Goal: Task Accomplishment & Management: Use online tool/utility

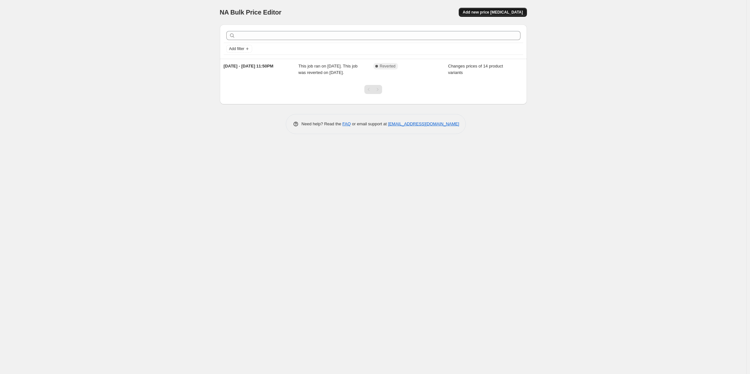
click at [486, 15] on button "Add new price change job" at bounding box center [493, 12] width 68 height 9
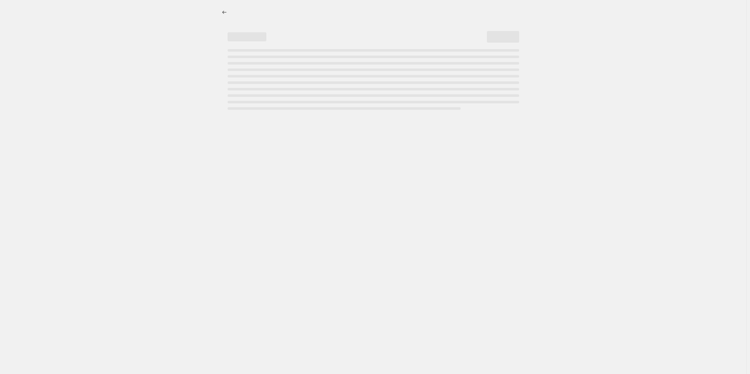
select select "percentage"
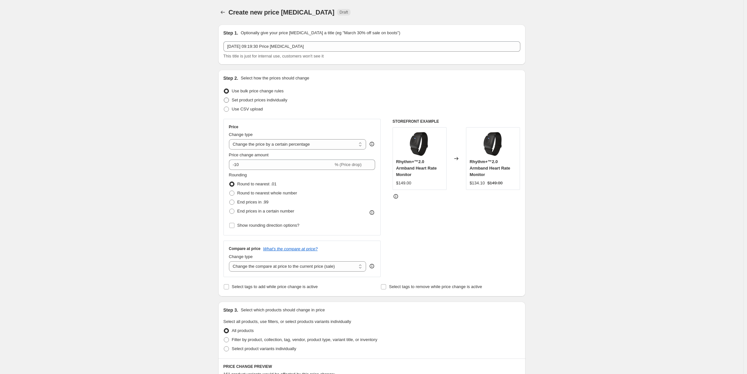
click at [256, 99] on span "Set product prices individually" at bounding box center [260, 100] width 56 height 5
click at [224, 98] on input "Set product prices individually" at bounding box center [224, 98] width 0 height 0
radio input "true"
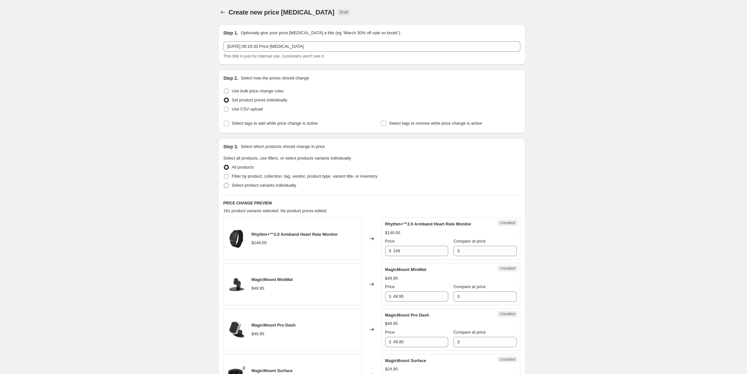
click at [256, 185] on span "Select product variants individually" at bounding box center [264, 185] width 64 height 5
click at [224, 183] on input "Select product variants individually" at bounding box center [224, 183] width 0 height 0
radio input "true"
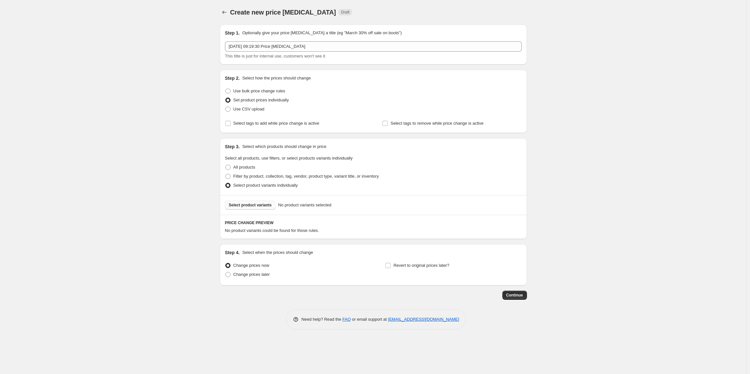
click at [252, 205] on span "Select product variants" at bounding box center [250, 205] width 43 height 5
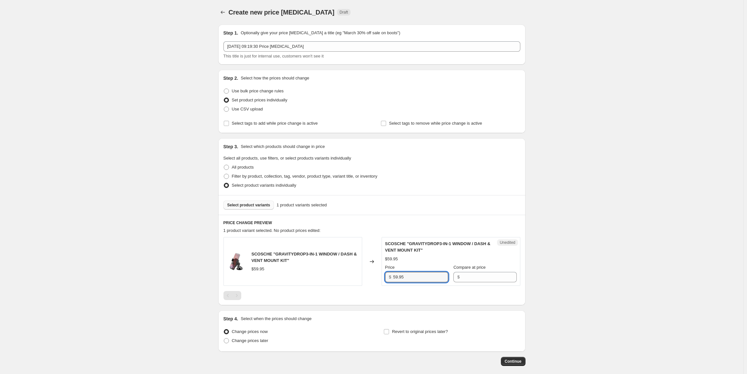
drag, startPoint x: 421, startPoint y: 279, endPoint x: 390, endPoint y: 277, distance: 31.4
click at [390, 277] on div "$ 59.95" at bounding box center [416, 277] width 63 height 10
click at [471, 278] on input "Compare at price" at bounding box center [488, 277] width 55 height 10
paste input "59.95"
type input "59.95"
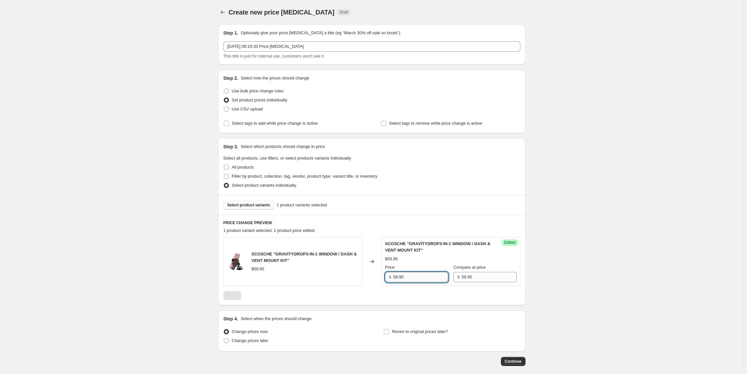
click at [410, 278] on input "59.95" at bounding box center [420, 277] width 55 height 10
paste input "44.96"
type input "44.96"
click at [568, 275] on div "Create new price change job. This page is ready Create new price change job Dra…" at bounding box center [371, 203] width 743 height 406
click at [262, 207] on span "Select product variants" at bounding box center [248, 205] width 43 height 5
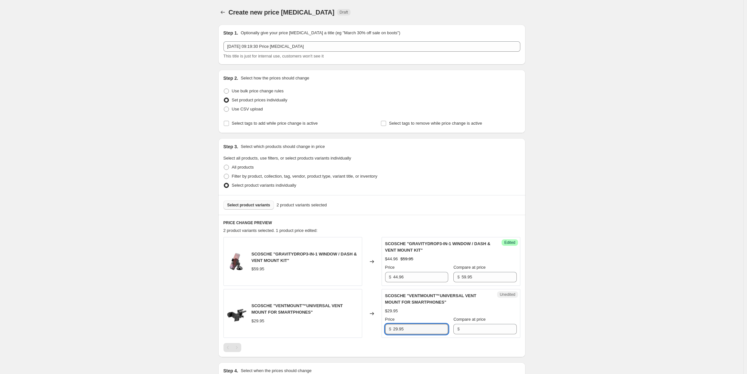
drag, startPoint x: 415, startPoint y: 329, endPoint x: 392, endPoint y: 329, distance: 23.3
click at [392, 329] on div "$ 29.95" at bounding box center [416, 329] width 63 height 10
click at [476, 329] on input "Compare at price" at bounding box center [488, 329] width 55 height 10
paste input "29.95"
type input "29.95"
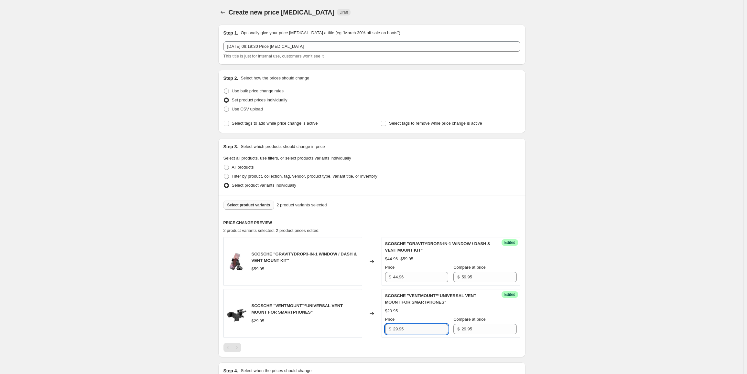
click at [411, 326] on input "29.95" at bounding box center [420, 329] width 55 height 10
paste input "2.46"
type input "22.46"
click at [609, 297] on div "Create new price change job. This page is ready Create new price change job Dra…" at bounding box center [371, 229] width 743 height 458
click at [264, 203] on span "Select product variants" at bounding box center [248, 205] width 43 height 5
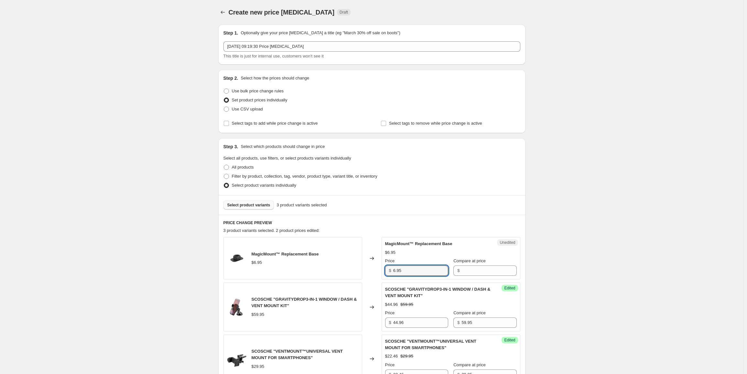
drag, startPoint x: 404, startPoint y: 273, endPoint x: 386, endPoint y: 272, distance: 18.1
click at [386, 272] on div "$ 6.95" at bounding box center [416, 271] width 63 height 10
click at [461, 269] on input "Compare at price" at bounding box center [488, 271] width 55 height 10
paste input "6.95"
type input "6.95"
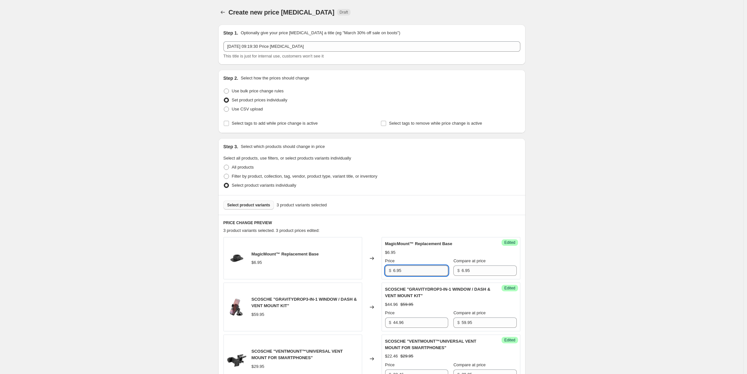
click at [412, 273] on input "6.95" at bounding box center [420, 271] width 55 height 10
paste input "3.4"
type input "3.45"
click at [587, 265] on div "Create new price change job. This page is ready Create new price change job Dra…" at bounding box center [371, 251] width 743 height 503
click at [258, 205] on span "Select product variants" at bounding box center [248, 205] width 43 height 5
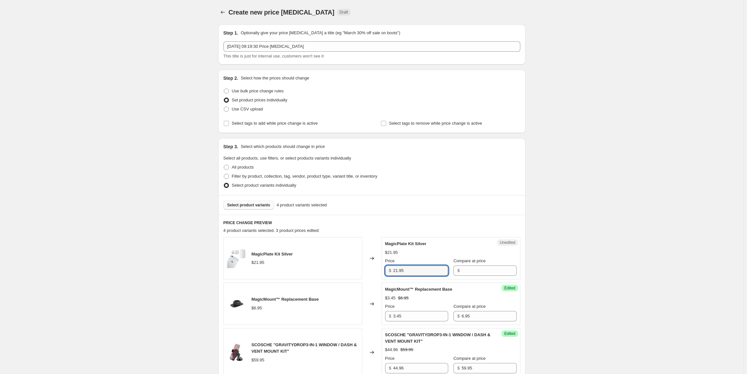
drag, startPoint x: 417, startPoint y: 273, endPoint x: 387, endPoint y: 273, distance: 30.1
click at [387, 273] on div "$ 21.95" at bounding box center [416, 271] width 63 height 10
click at [464, 274] on input "Compare at price" at bounding box center [488, 271] width 55 height 10
paste input "21.95"
type input "21.95"
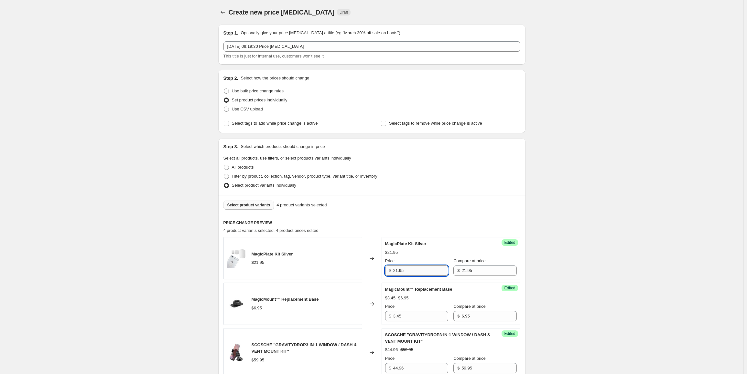
click at [418, 271] on input "21.95" at bounding box center [420, 271] width 55 height 10
paste input "10"
type input "10.95"
click at [595, 271] on div "Create new price change job. This page is ready Create new price change job Dra…" at bounding box center [371, 274] width 743 height 549
click at [251, 206] on span "Select product variants" at bounding box center [248, 205] width 43 height 5
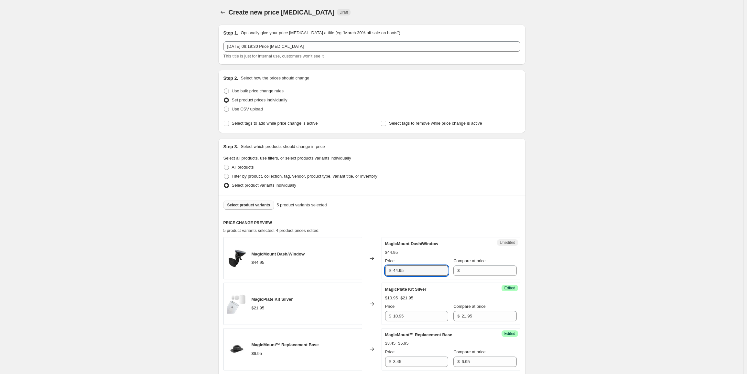
drag, startPoint x: 412, startPoint y: 269, endPoint x: 389, endPoint y: 268, distance: 23.0
click at [389, 268] on div "$ 44.95" at bounding box center [416, 271] width 63 height 10
click at [461, 270] on input "Compare at price" at bounding box center [488, 271] width 55 height 10
paste input "44.95"
type input "44.95"
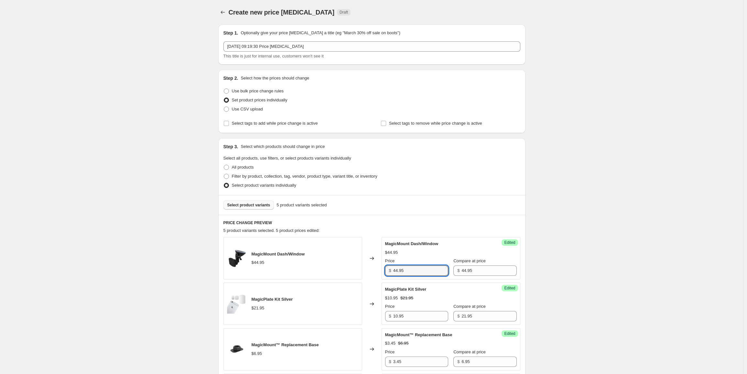
drag, startPoint x: 413, startPoint y: 271, endPoint x: 375, endPoint y: 271, distance: 37.8
click at [375, 271] on div "MagicMount Dash/Window $44.95 Changed to Success Edited MagicMount Dash/Window …" at bounding box center [371, 258] width 297 height 42
paste input "33.71"
type input "33.71"
click at [586, 248] on div "Create new price change job. This page is ready Create new price change job Dra…" at bounding box center [371, 297] width 743 height 594
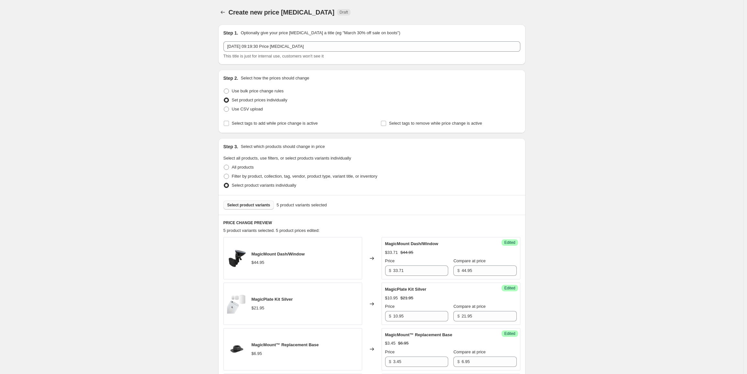
click at [251, 207] on span "Select product variants" at bounding box center [248, 205] width 43 height 5
drag, startPoint x: 408, startPoint y: 361, endPoint x: 391, endPoint y: 361, distance: 17.5
click at [391, 361] on div "$ 6.95" at bounding box center [416, 362] width 63 height 10
click at [462, 361] on input "Compare at price" at bounding box center [488, 362] width 55 height 10
paste input "6.95"
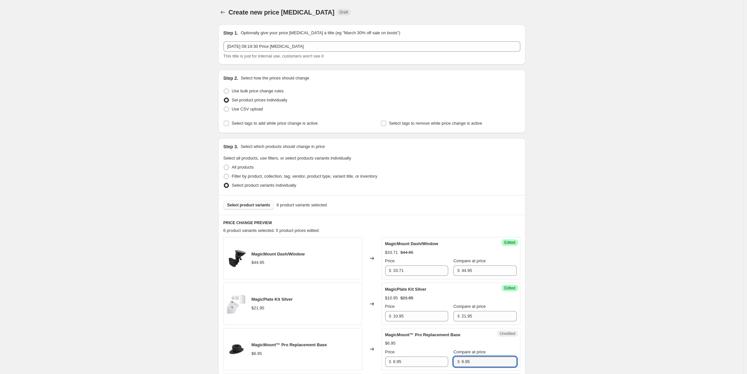
type input "6.95"
click at [420, 362] on input "6.95" at bounding box center [420, 362] width 55 height 10
paste input "3.4"
type input "3.45"
click at [591, 335] on div "Create new price change job. This page is ready Create new price change job Dra…" at bounding box center [371, 320] width 743 height 640
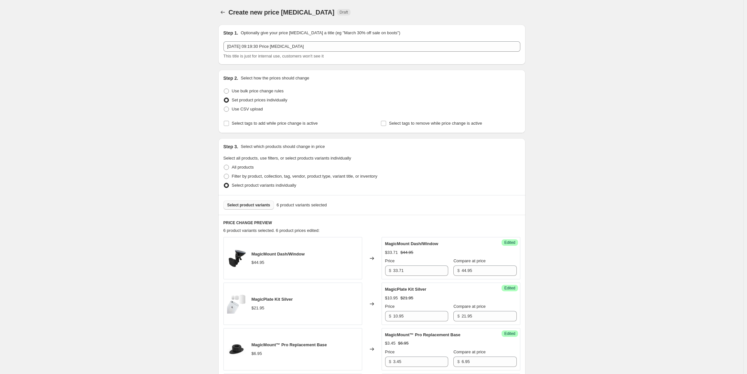
click at [243, 206] on span "Select product variants" at bounding box center [248, 205] width 43 height 5
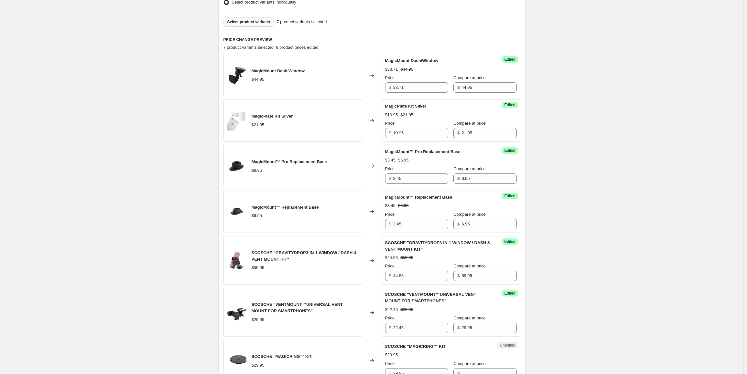
scroll to position [194, 0]
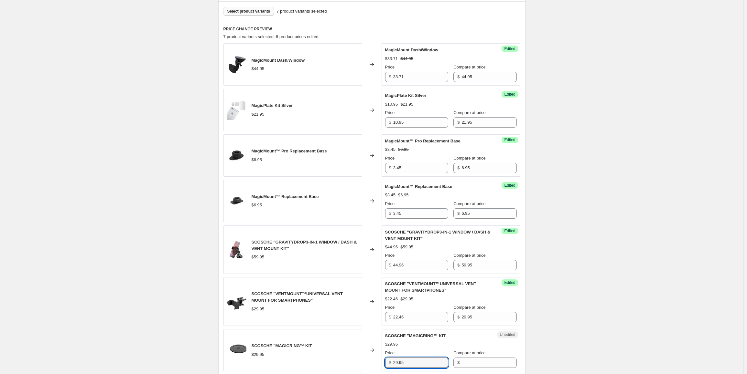
drag, startPoint x: 414, startPoint y: 362, endPoint x: 391, endPoint y: 362, distance: 23.3
click at [391, 362] on div "$ 29.95" at bounding box center [416, 363] width 63 height 10
click at [463, 360] on input "Compare at price" at bounding box center [488, 363] width 55 height 10
paste input "29.95"
type input "29.95"
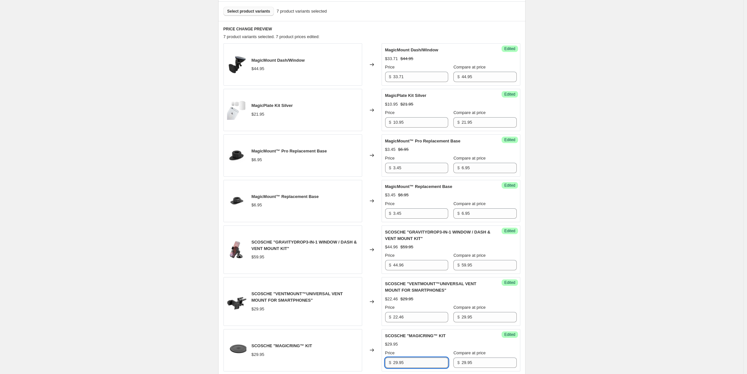
click at [416, 359] on input "29.95" at bounding box center [420, 363] width 55 height 10
paste input "2.46"
type input "22.46"
click at [567, 331] on div "Create new price change job. This page is ready Create new price change job Dra…" at bounding box center [371, 148] width 743 height 685
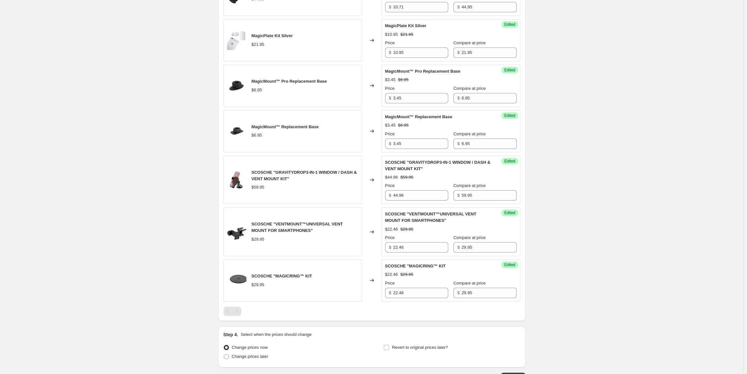
scroll to position [311, 0]
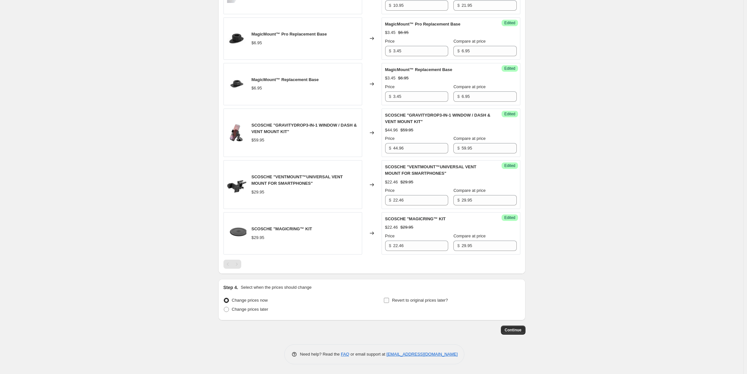
click at [399, 300] on span "Revert to original prices later?" at bounding box center [420, 300] width 56 height 5
click at [389, 300] on input "Revert to original prices later?" at bounding box center [386, 300] width 5 height 5
checkbox input "true"
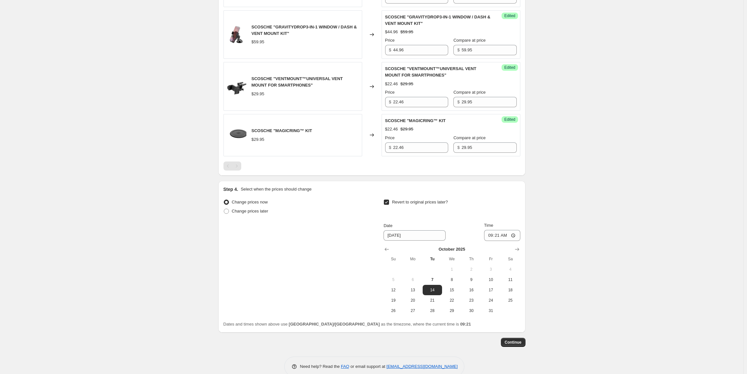
scroll to position [422, 0]
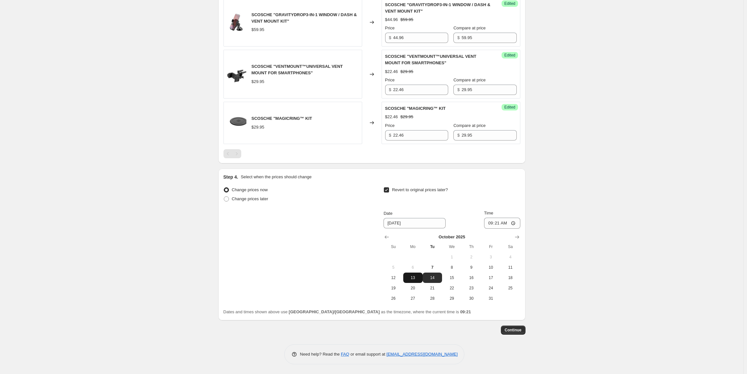
click at [413, 277] on span "13" at bounding box center [413, 277] width 14 height 5
type input "10/13/2025"
click at [490, 221] on input "09:21" at bounding box center [502, 223] width 36 height 11
type input "23:59"
click at [519, 329] on span "Continue" at bounding box center [513, 330] width 17 height 5
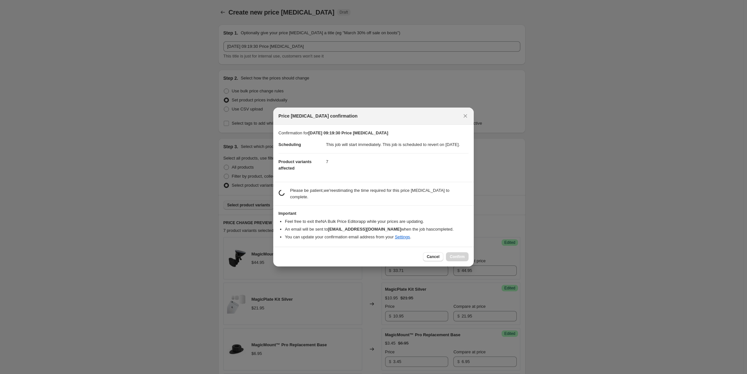
scroll to position [0, 0]
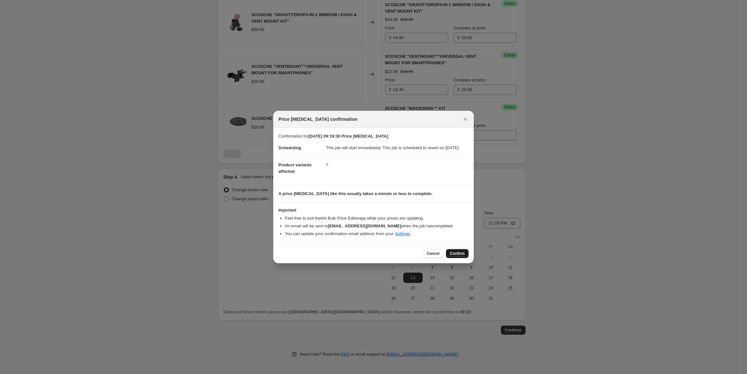
click at [457, 256] on span "Confirm" at bounding box center [457, 253] width 15 height 5
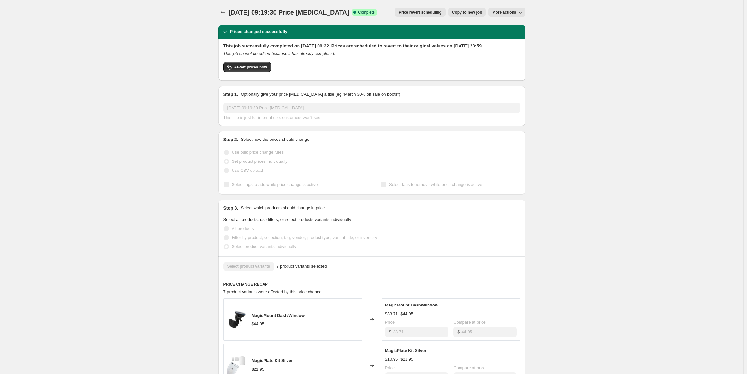
click at [510, 13] on span "More actions" at bounding box center [504, 12] width 24 height 5
click at [563, 47] on div "7 Oct 2025, 09:19:30 Price change job. This page is ready 7 Oct 2025, 09:19:30 …" at bounding box center [371, 372] width 743 height 745
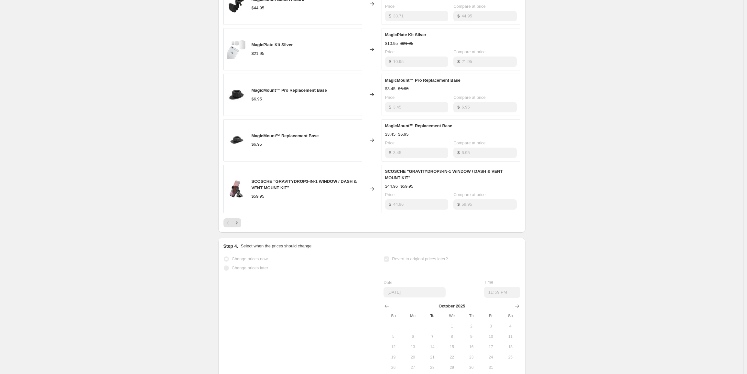
scroll to position [378, 0]
